Goal: Task Accomplishment & Management: Use online tool/utility

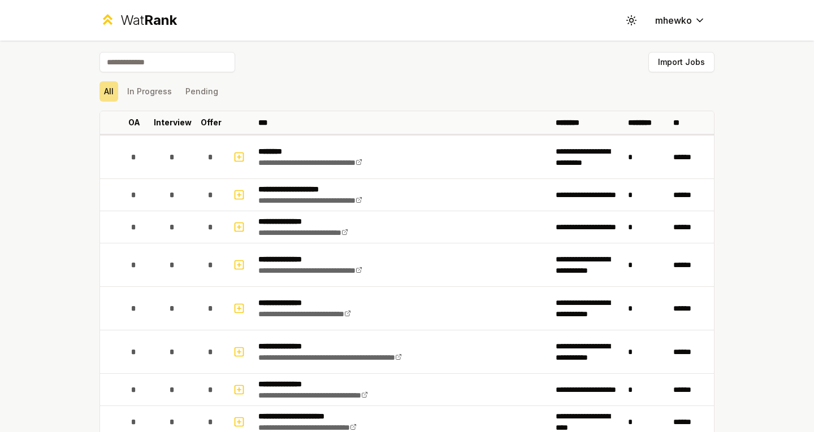
click at [657, 66] on button "Import Jobs" at bounding box center [681, 62] width 66 height 20
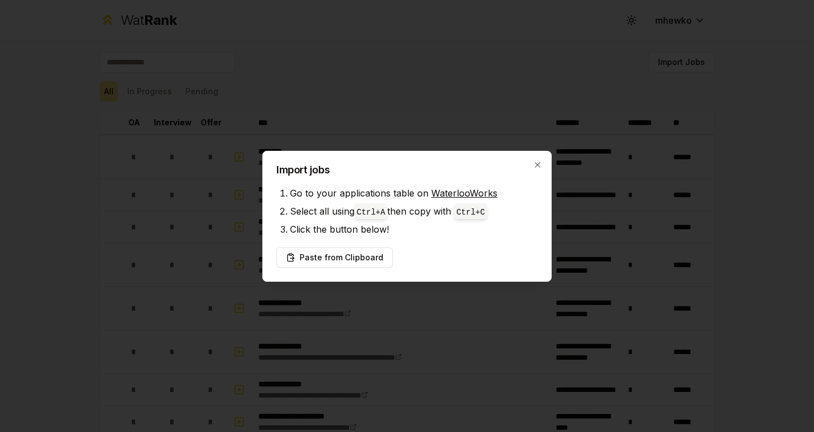
click at [329, 264] on button "Paste from Clipboard" at bounding box center [334, 258] width 116 height 20
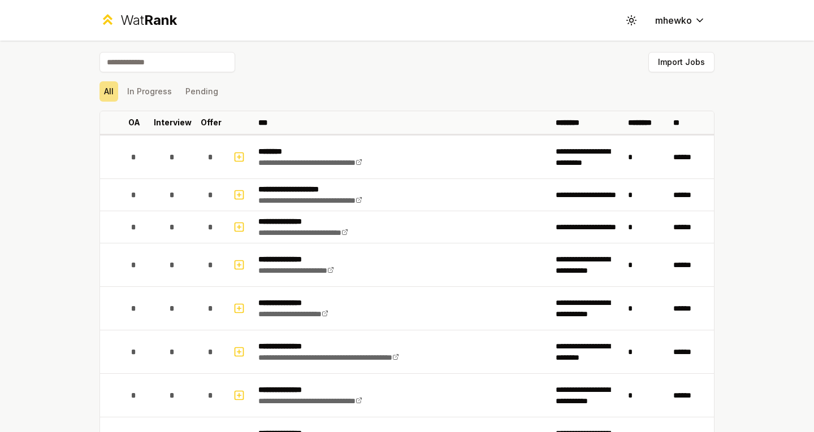
click at [663, 67] on button "Import Jobs" at bounding box center [681, 62] width 66 height 20
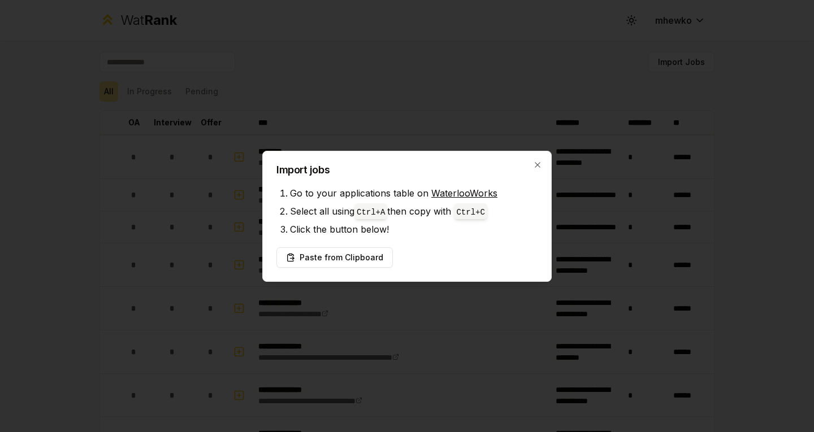
click at [341, 232] on li "Click the button below!" at bounding box center [414, 229] width 248 height 18
click at [539, 160] on div "Import jobs Go to your applications table on WaterlooWorks Select all using Ctr…" at bounding box center [406, 216] width 289 height 131
click at [534, 163] on icon "button" at bounding box center [537, 165] width 9 height 9
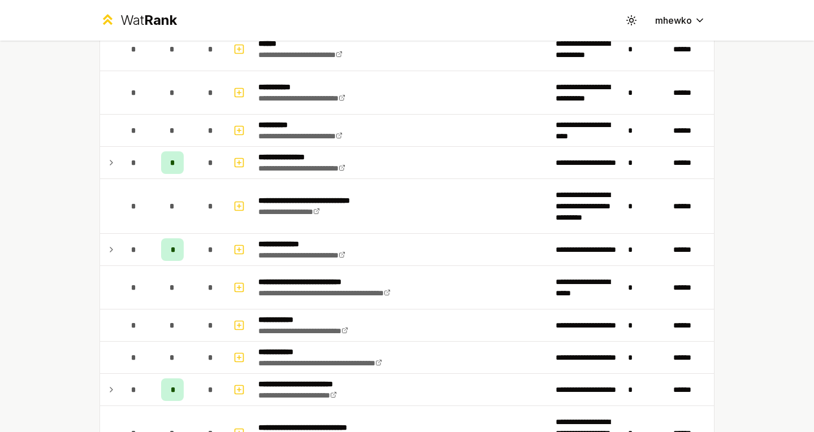
scroll to position [1954, 0]
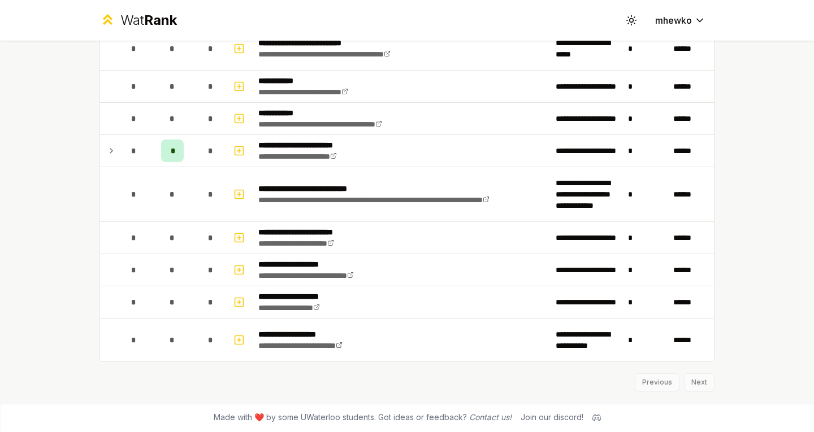
click at [690, 379] on div "Previous Next" at bounding box center [406, 376] width 615 height 29
click at [647, 388] on div "Previous Next" at bounding box center [406, 376] width 615 height 29
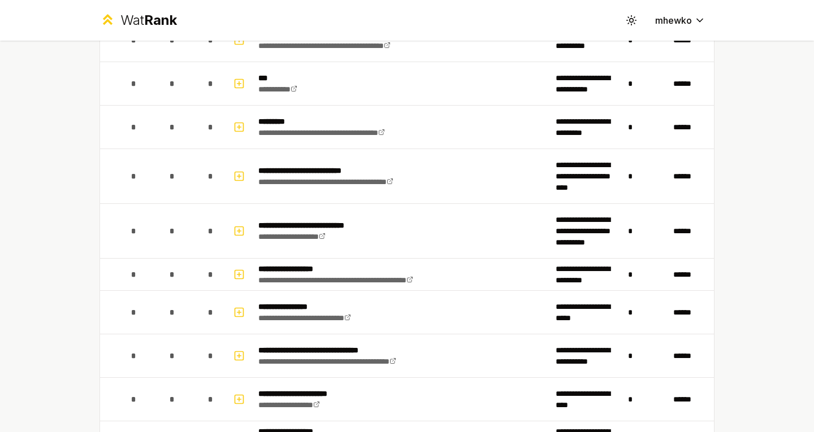
scroll to position [1464, 0]
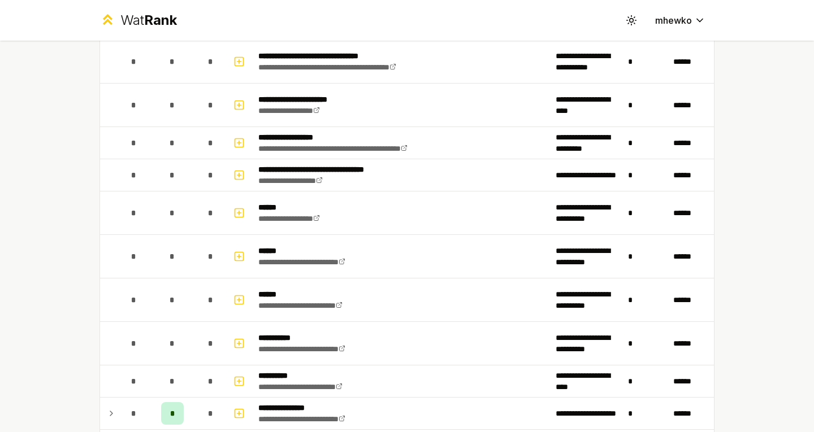
click at [237, 252] on rect "button" at bounding box center [239, 256] width 8 height 8
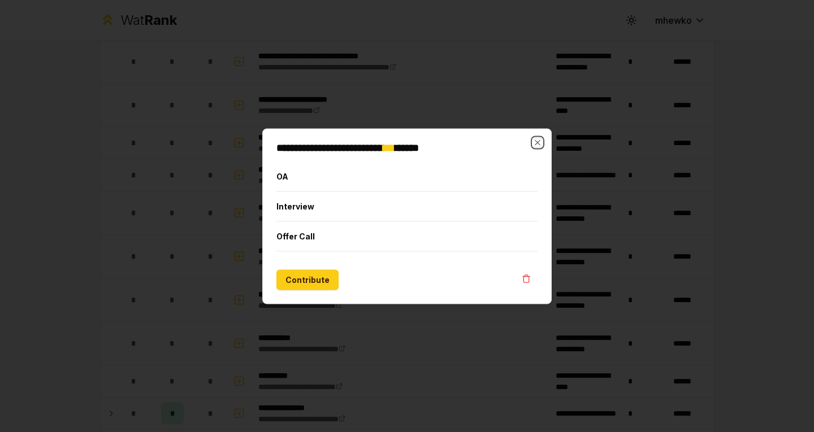
click at [535, 143] on icon "button" at bounding box center [537, 142] width 9 height 9
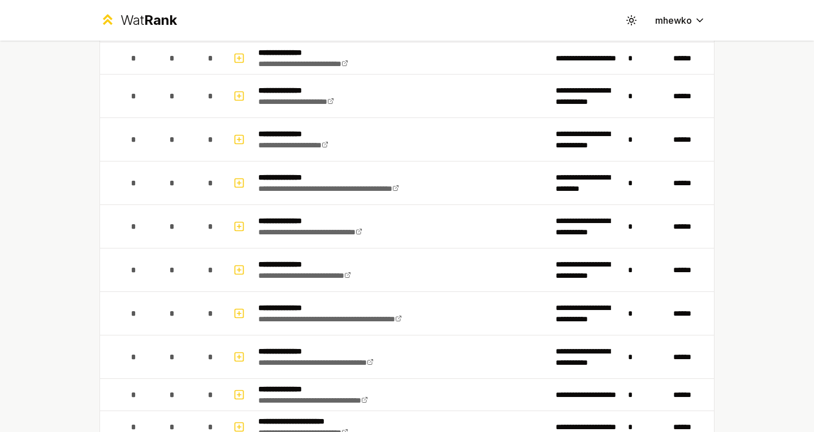
scroll to position [0, 0]
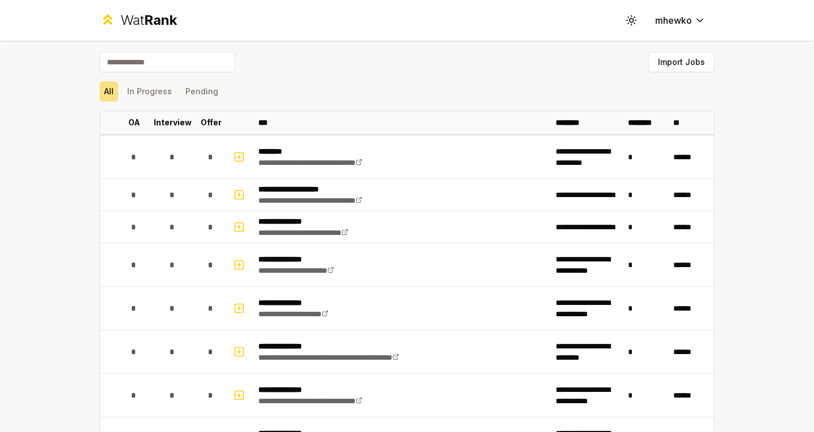
click at [144, 94] on button "In Progress" at bounding box center [150, 91] width 54 height 20
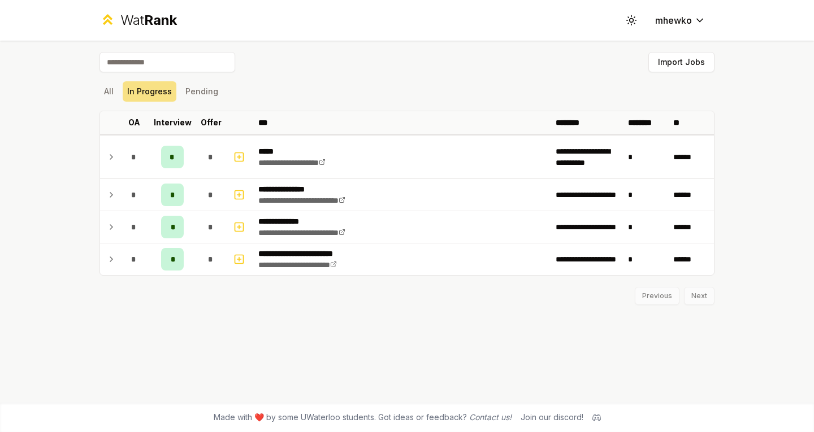
click at [198, 98] on button "Pending" at bounding box center [202, 91] width 42 height 20
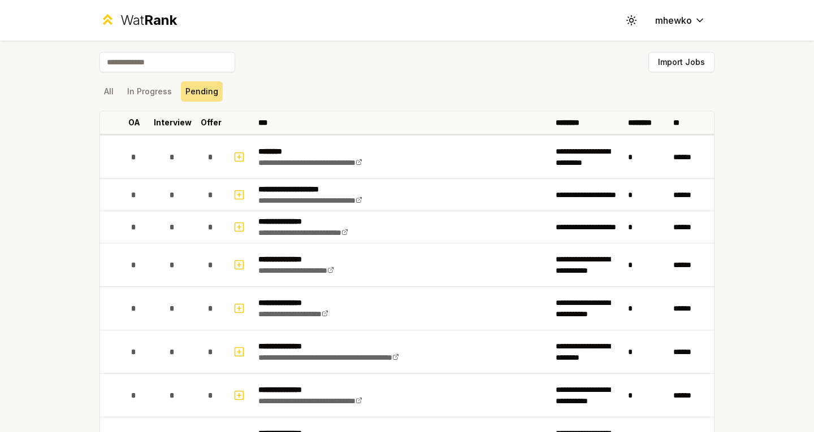
click at [222, 160] on td "*" at bounding box center [211, 157] width 32 height 43
click at [236, 158] on icon "button" at bounding box center [238, 157] width 11 height 14
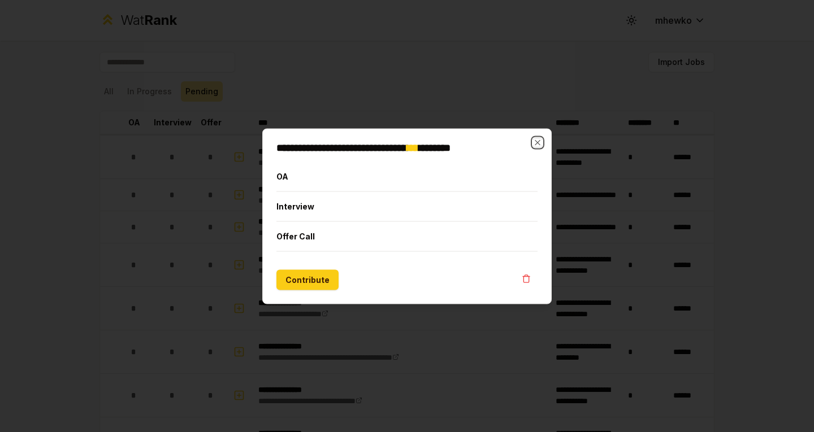
click at [534, 144] on icon "button" at bounding box center [537, 142] width 9 height 9
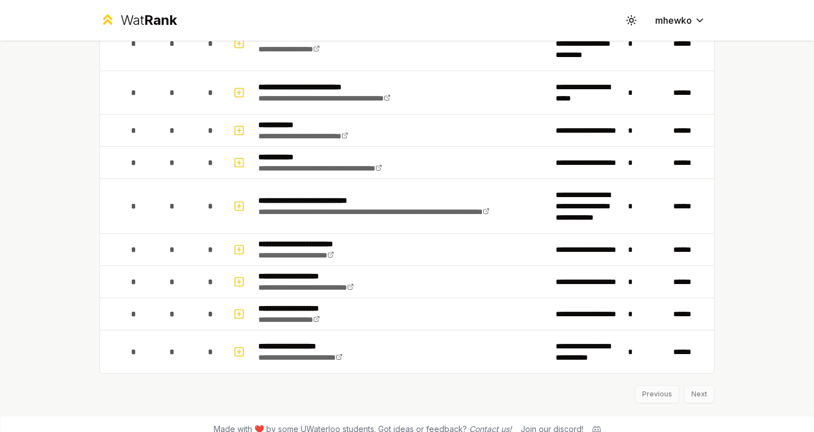
scroll to position [1802, 0]
